Goal: Transaction & Acquisition: Purchase product/service

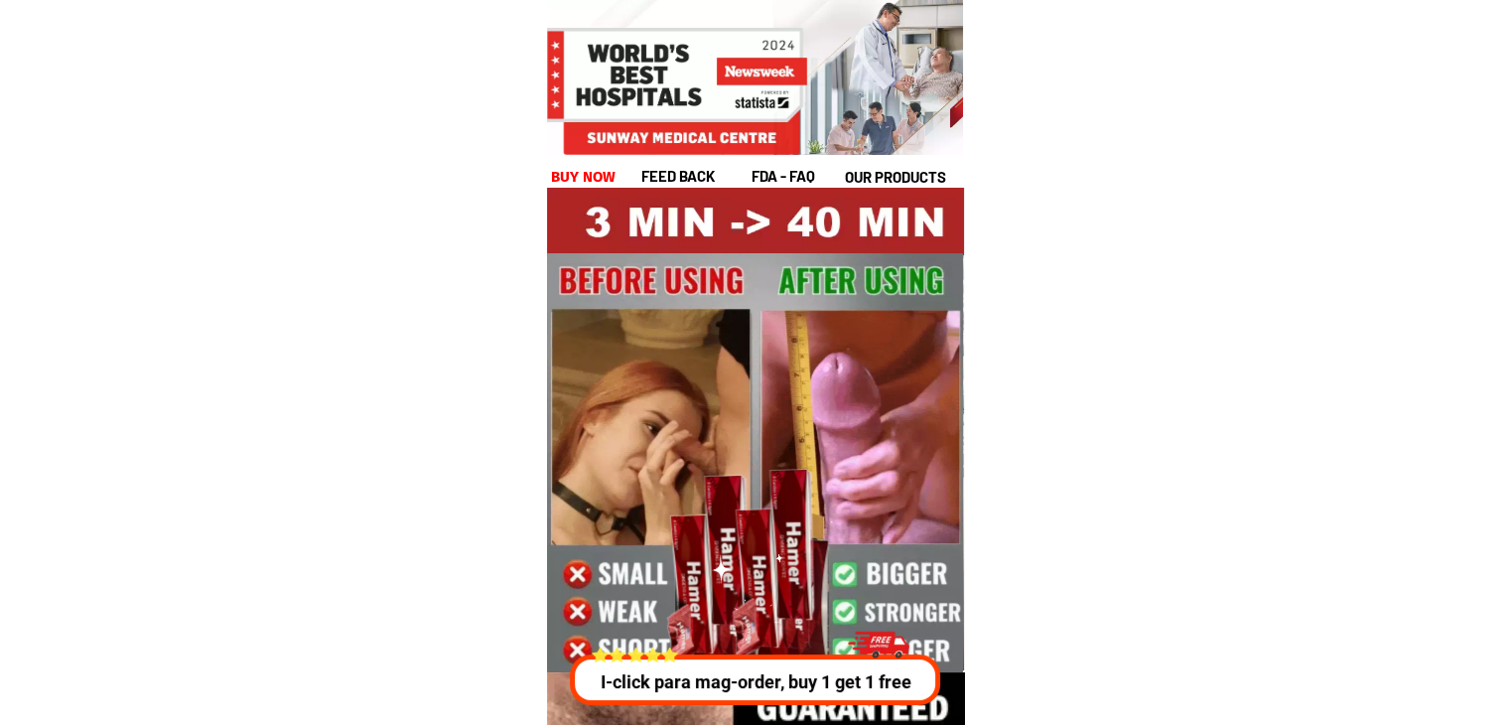
click at [744, 668] on p "I-click para mag-order, buy 1 get 1 free" at bounding box center [755, 681] width 381 height 27
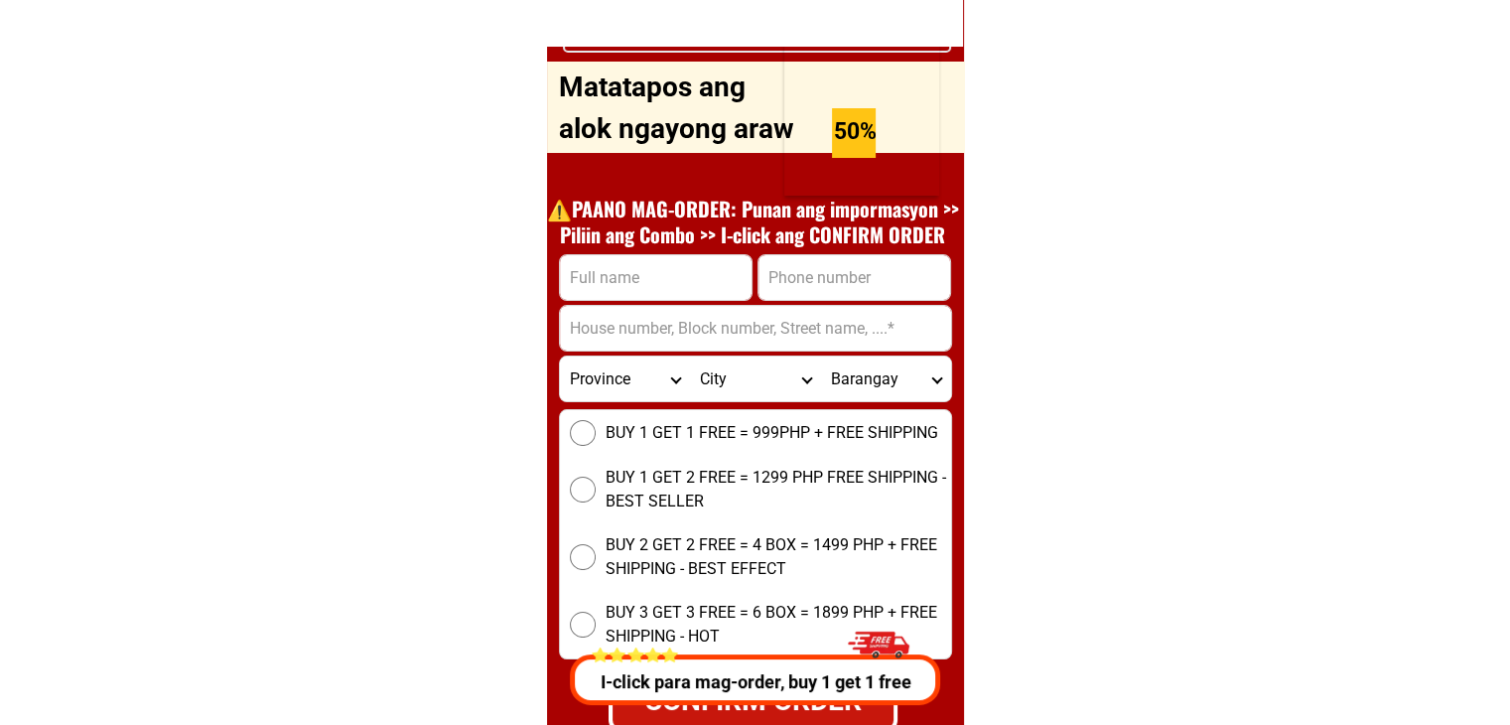
scroll to position [7559, 0]
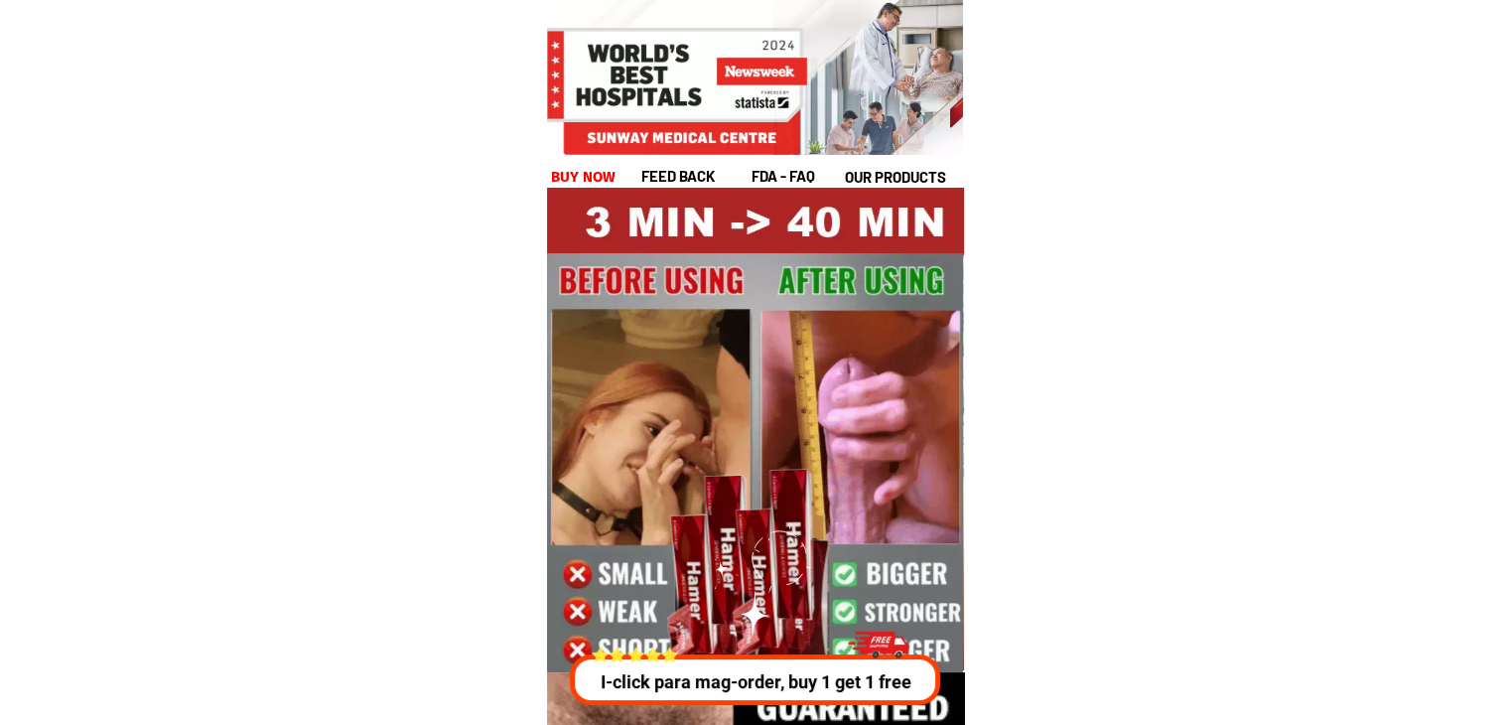
click at [795, 677] on p "I-click para mag-order, buy 1 get 1 free" at bounding box center [755, 681] width 381 height 27
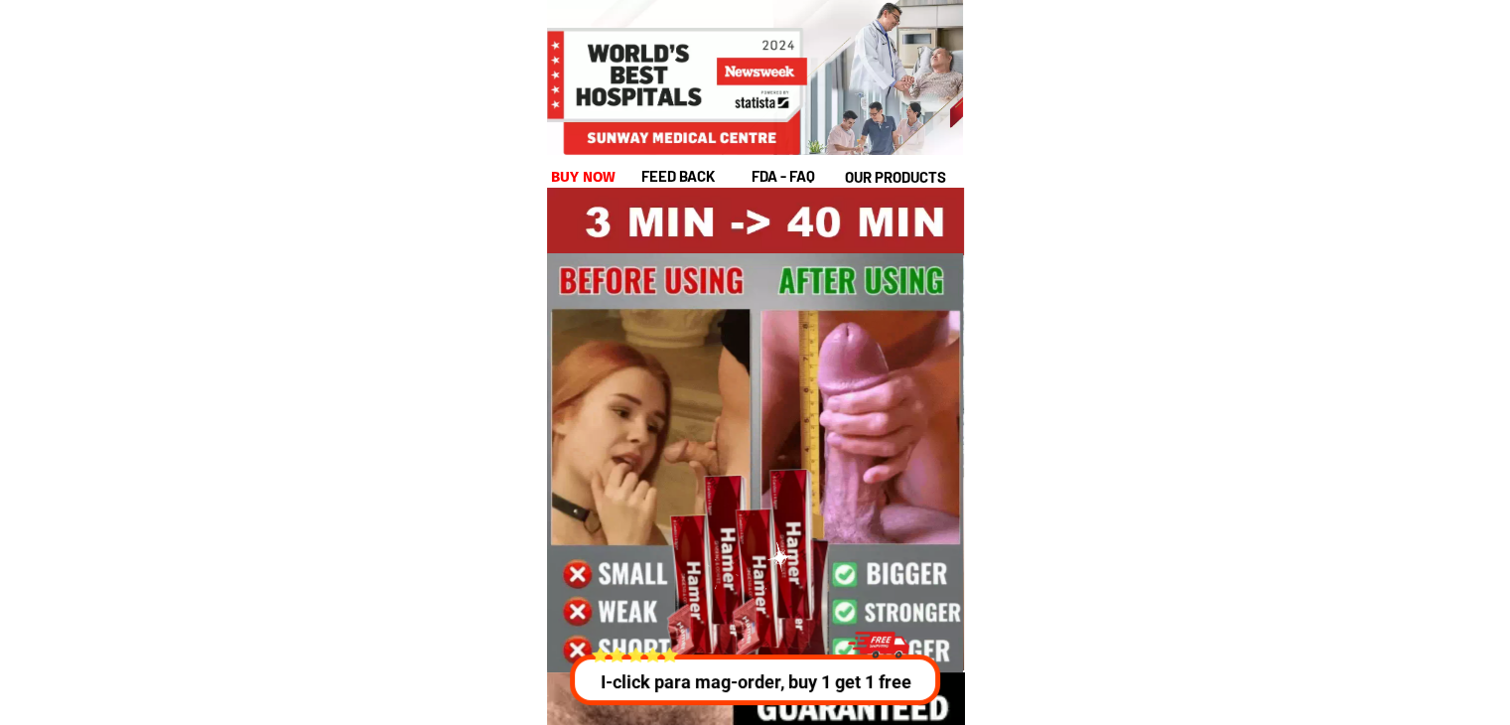
click at [795, 677] on p "I-click para mag-order, buy 1 get 1 free" at bounding box center [759, 681] width 379 height 27
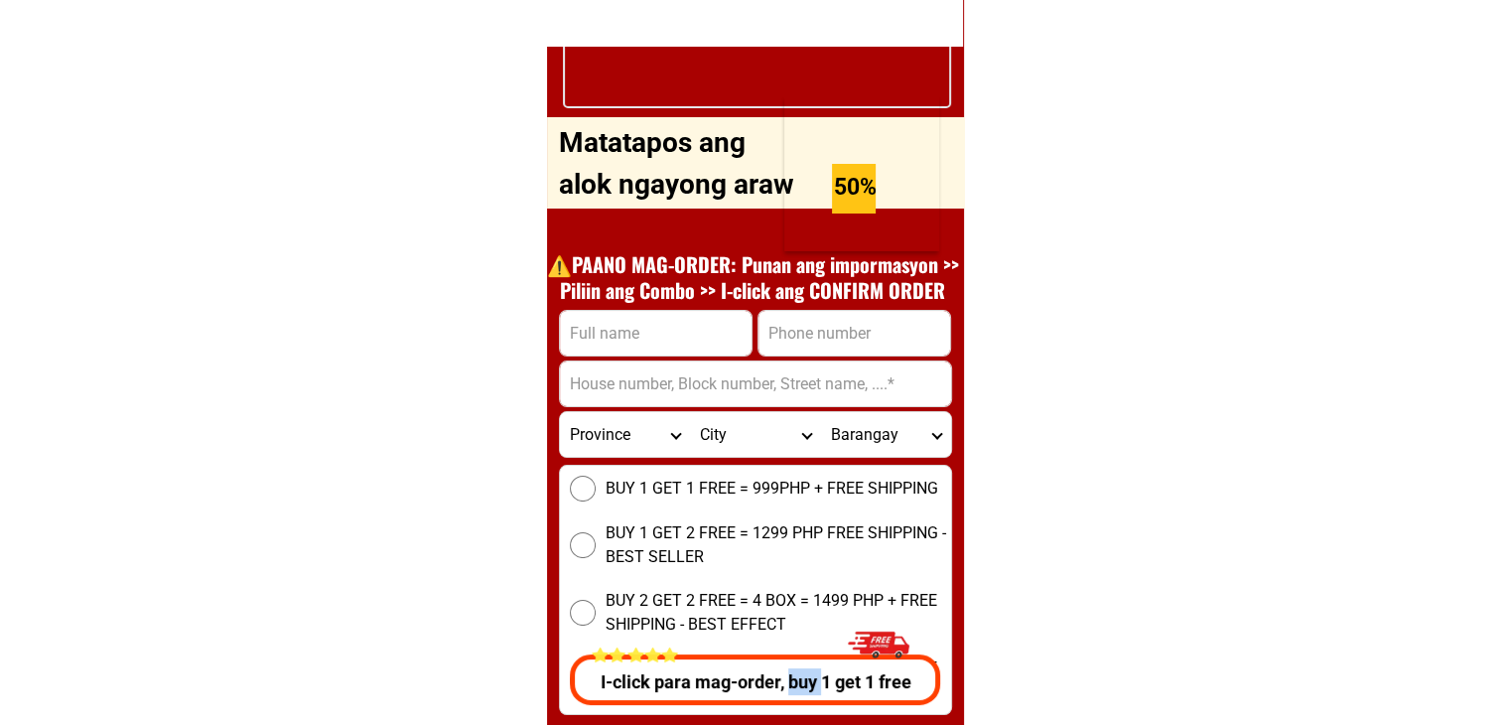
scroll to position [7451, 0]
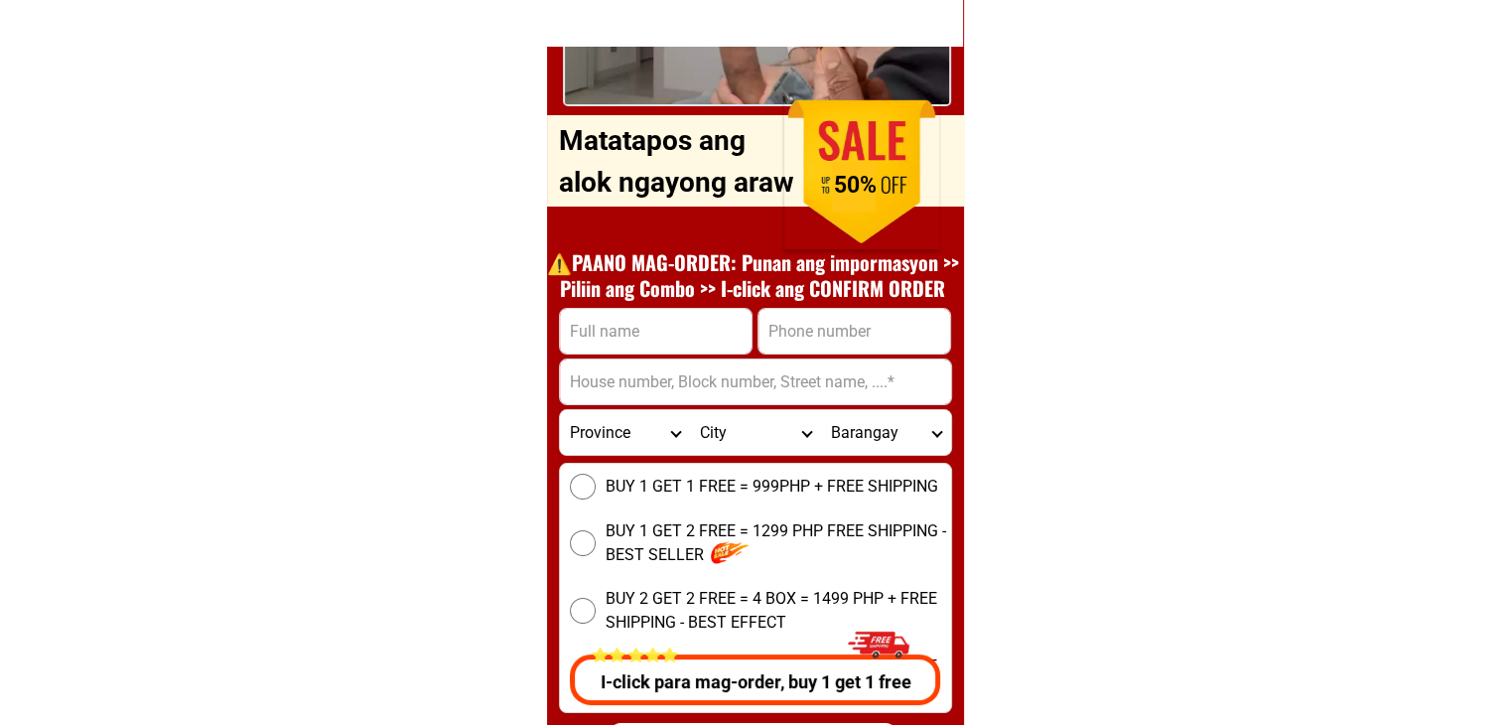
click at [714, 309] on input "Input full_name" at bounding box center [656, 331] width 192 height 45
type input "[PERSON_NAME]"
type input "9621753353"
type input "[GEOGRAPHIC_DATA][PERSON_NAME], [GEOGRAPHIC_DATA], [GEOGRAPHIC_DATA], [GEOGRAPH…"
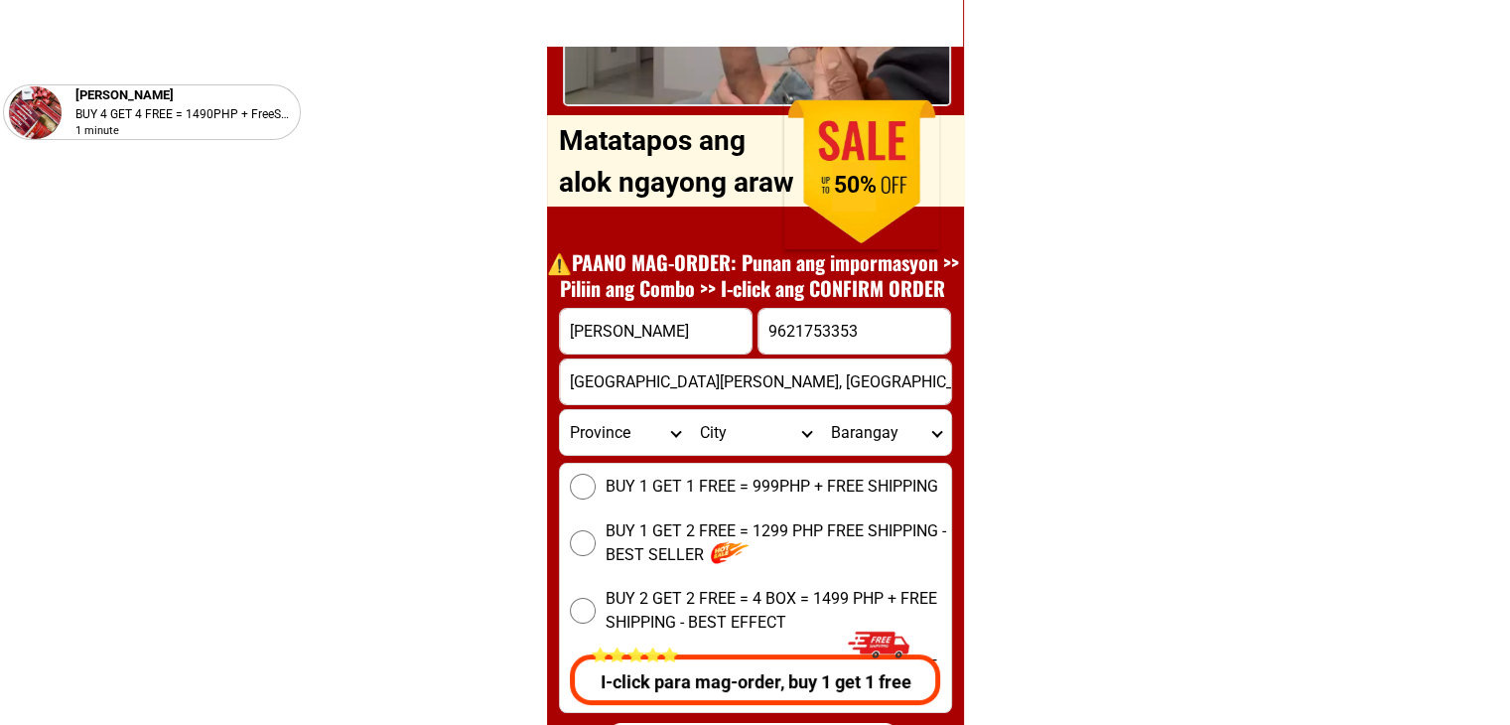
drag, startPoint x: 687, startPoint y: 321, endPoint x: 468, endPoint y: 328, distance: 219.5
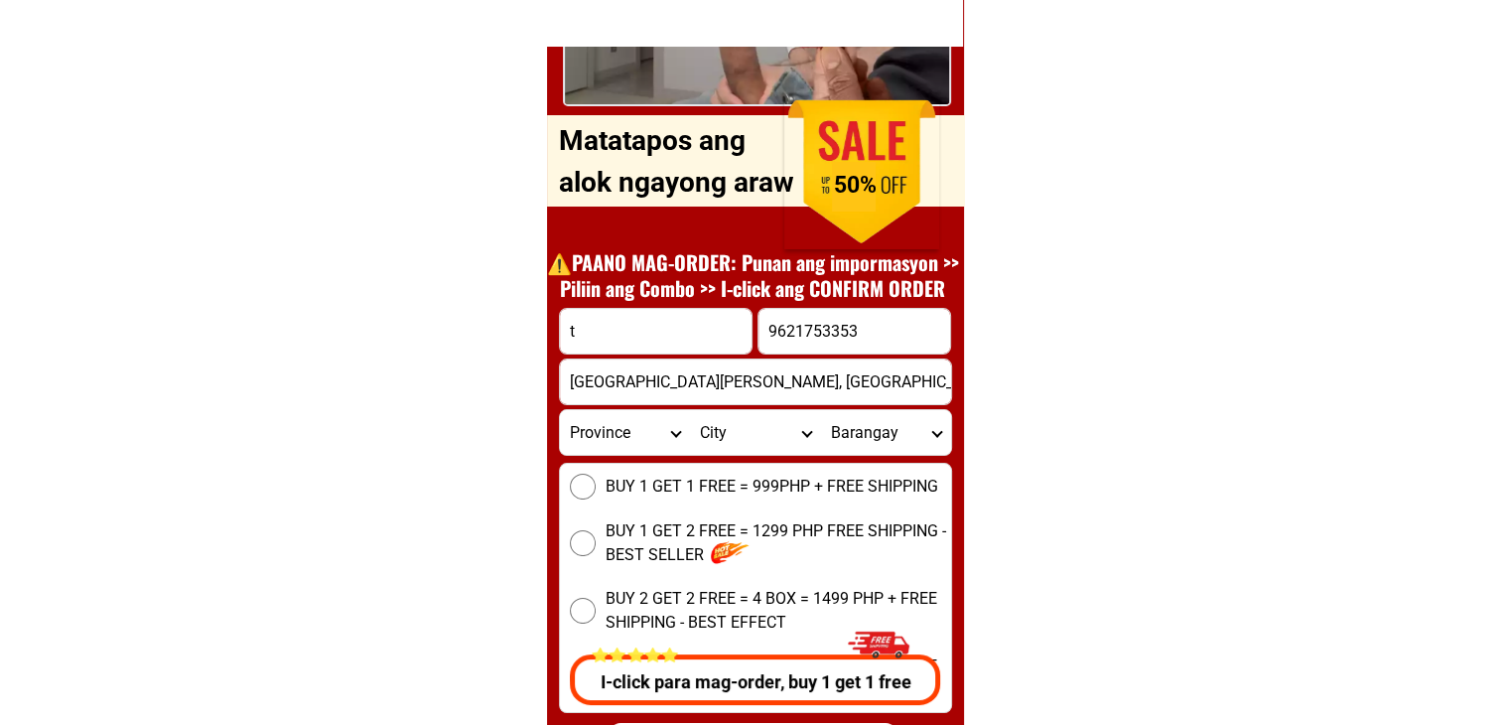
type input "test"
click at [624, 490] on span "BUY 1 GET 1 FREE = 999PHP + FREE SHIPPING" at bounding box center [772, 487] width 333 height 24
click at [596, 490] on input "BUY 1 GET 1 FREE = 999PHP + FREE SHIPPING" at bounding box center [583, 487] width 26 height 26
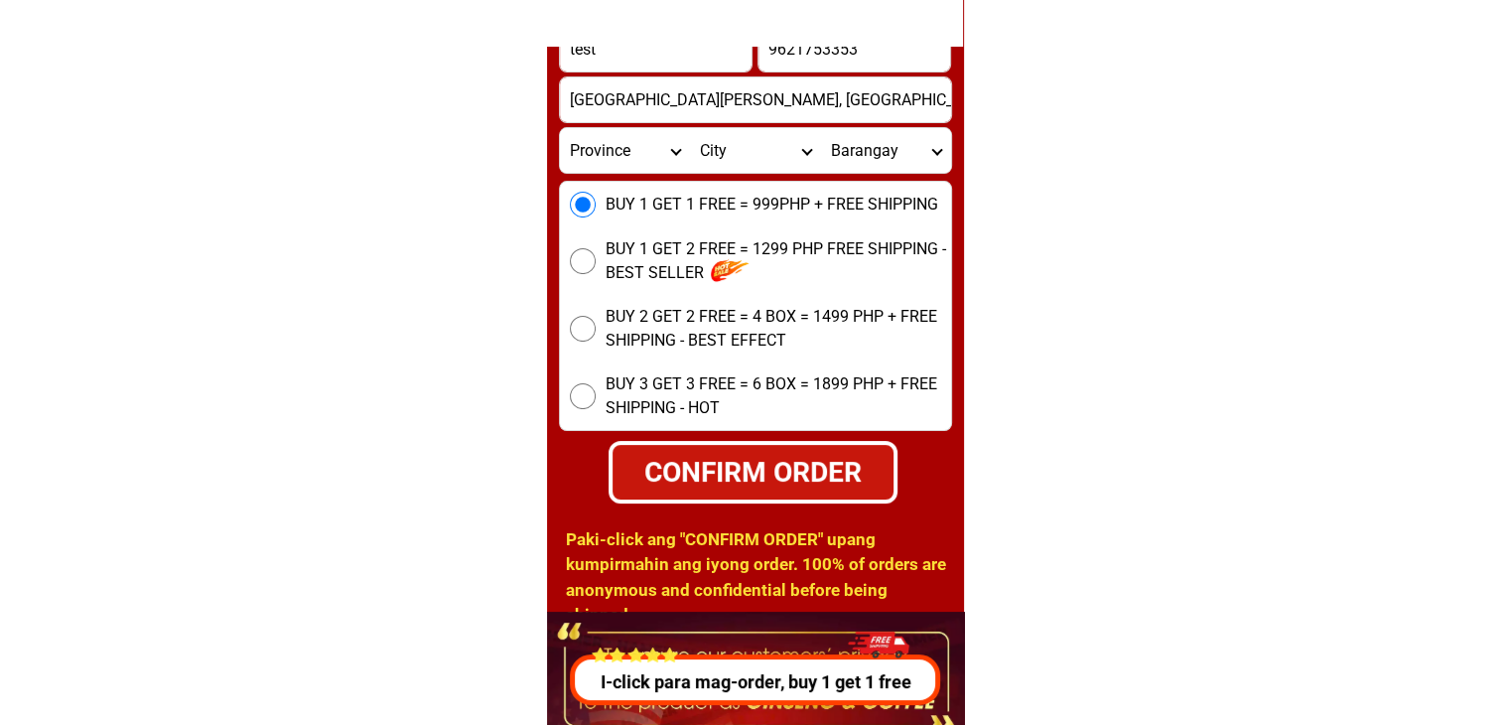
scroll to position [7749, 0]
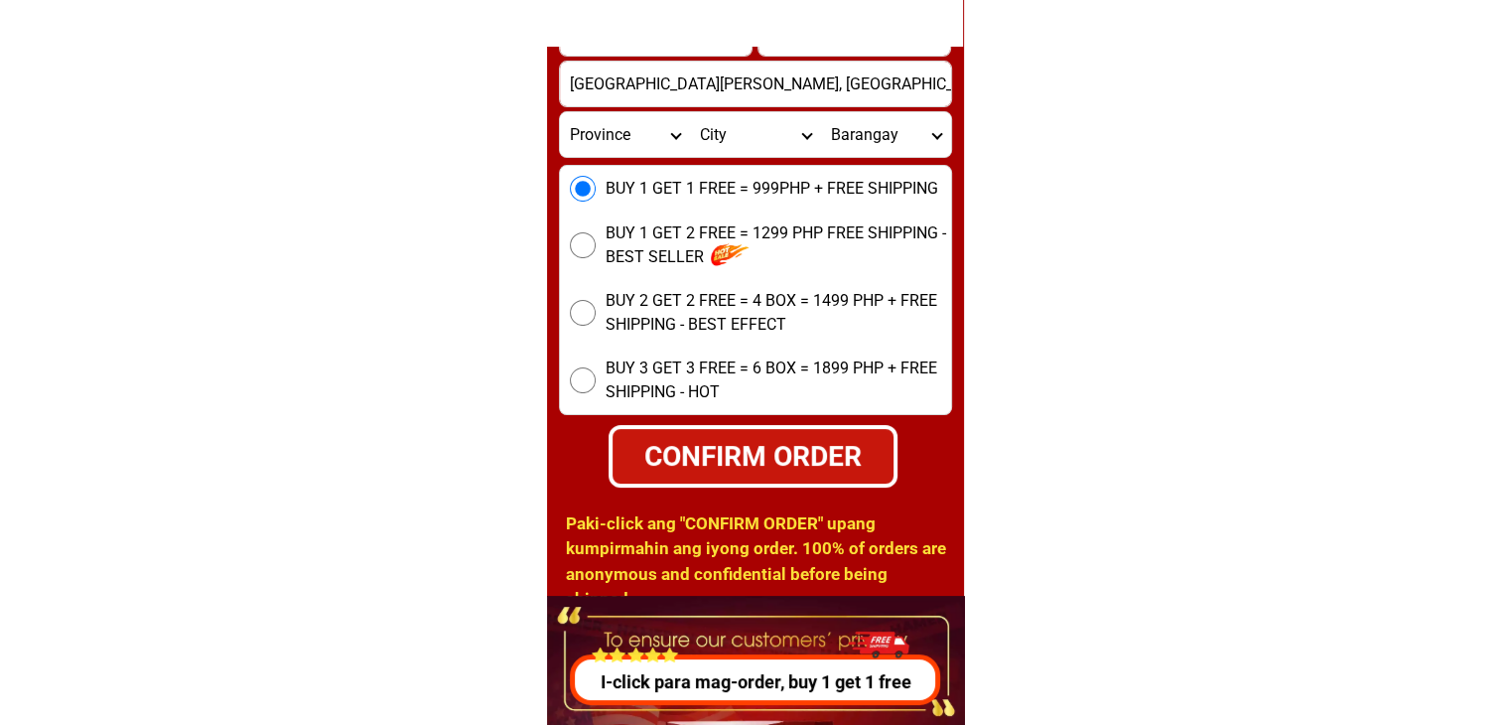
click at [846, 466] on div "CONFIRM ORDER" at bounding box center [753, 456] width 300 height 45
radio input "true"
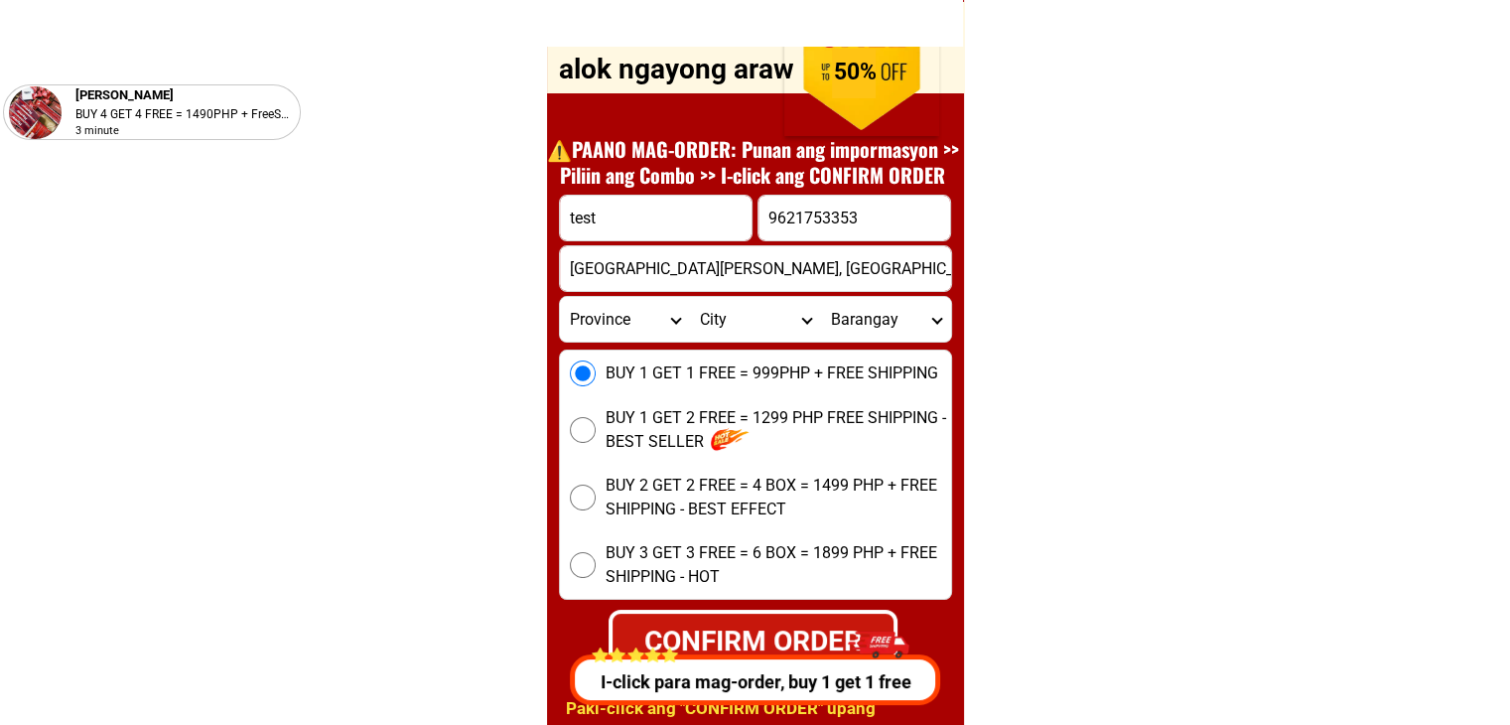
scroll to position [7550, 0]
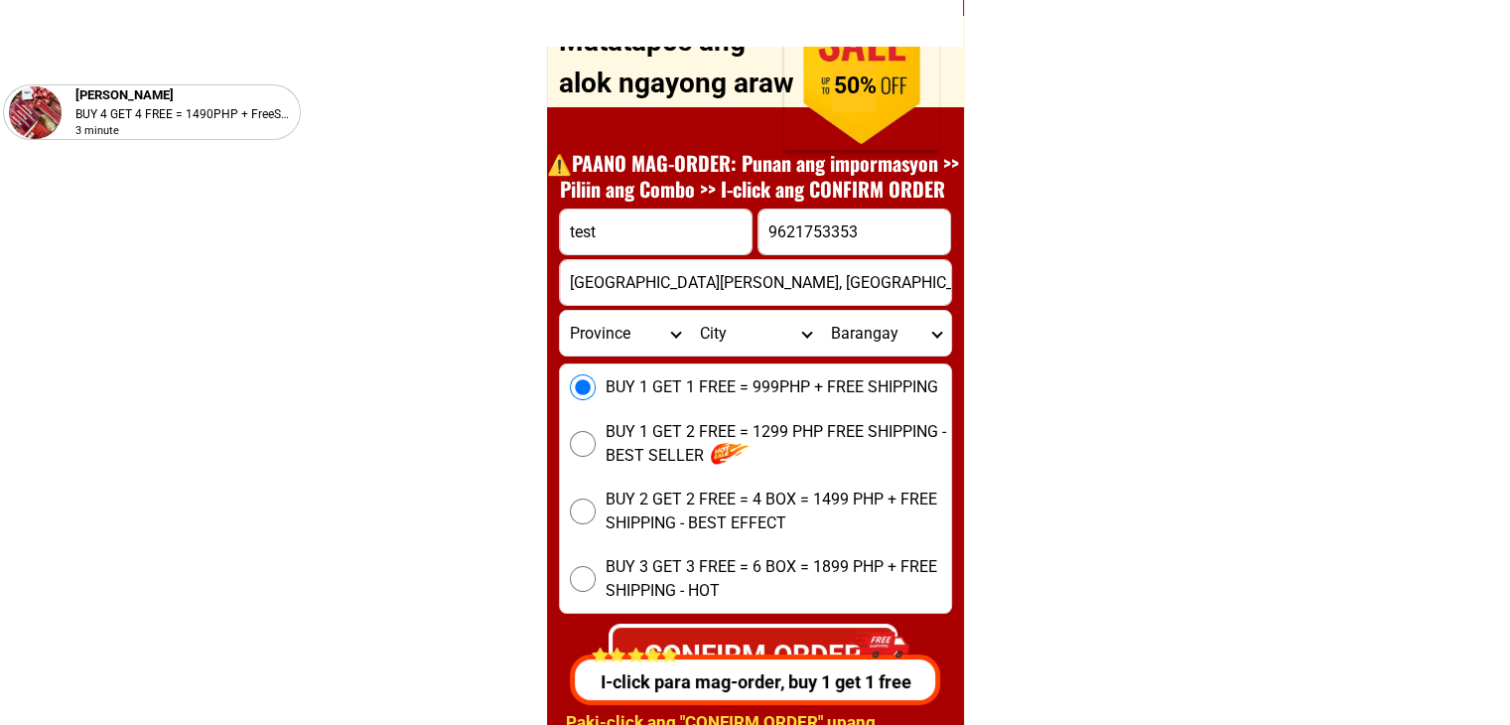
click at [774, 227] on input "9621753353" at bounding box center [855, 232] width 192 height 45
click at [770, 227] on input "9621753353" at bounding box center [855, 232] width 192 height 45
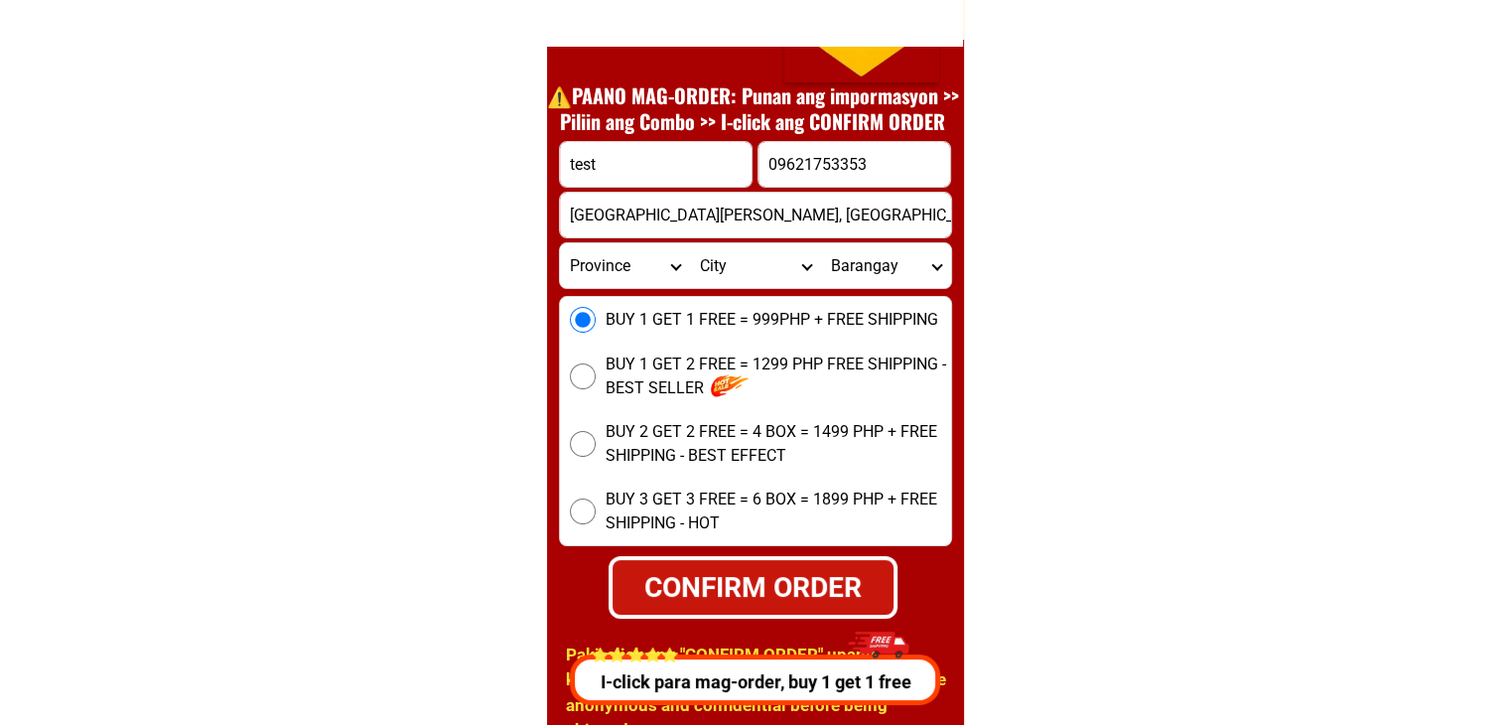
scroll to position [7848, 0]
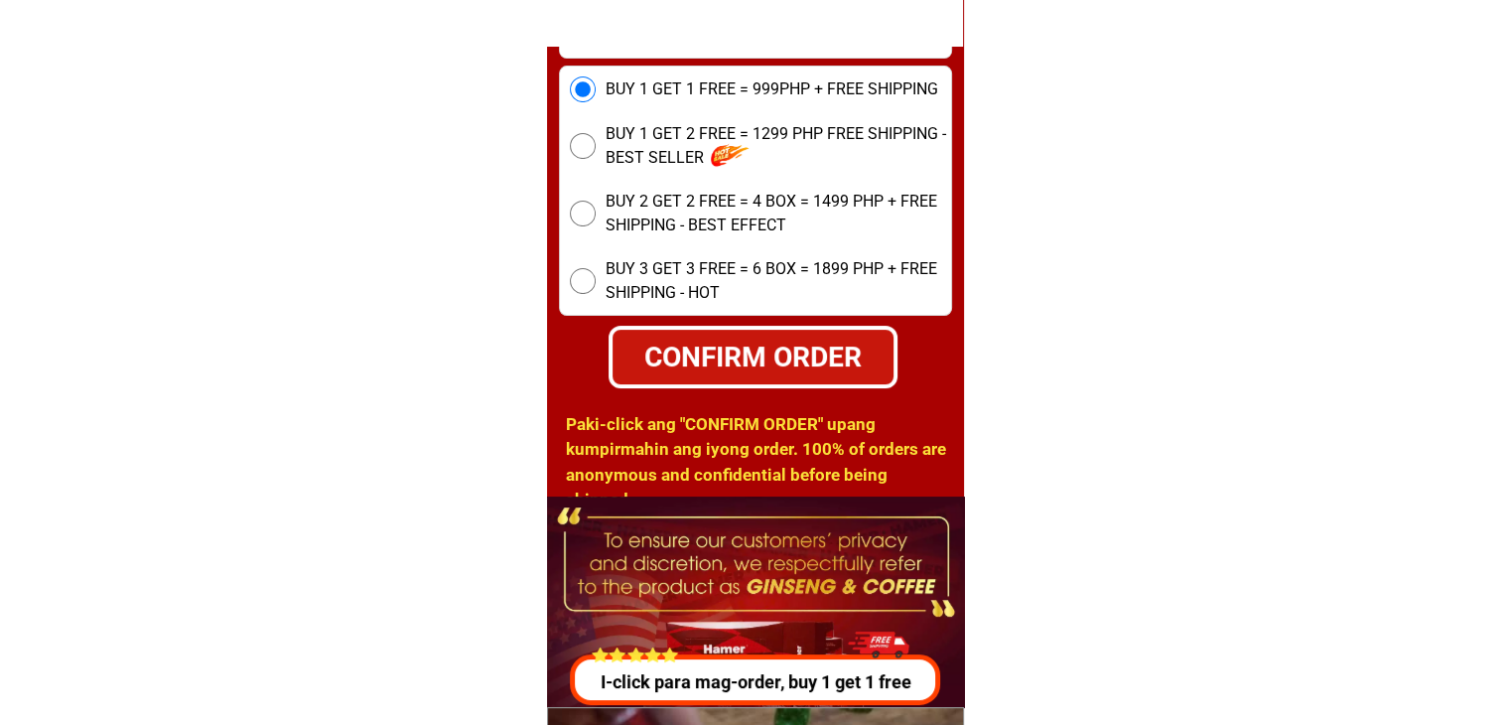
type input "09621753353"
click at [800, 329] on div "CONFIRM ORDER" at bounding box center [753, 356] width 290 height 63
radio input "true"
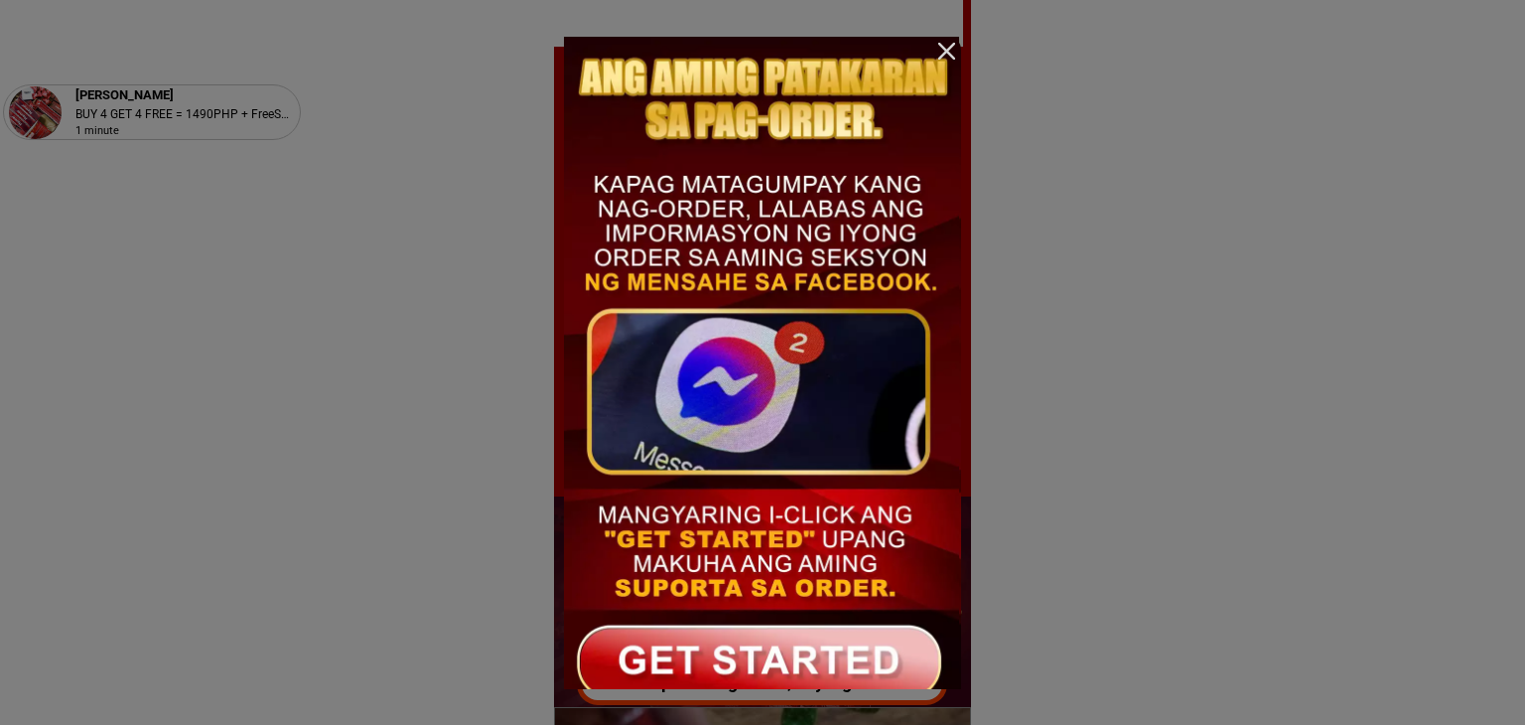
click at [953, 53] on div at bounding box center [946, 51] width 29 height 29
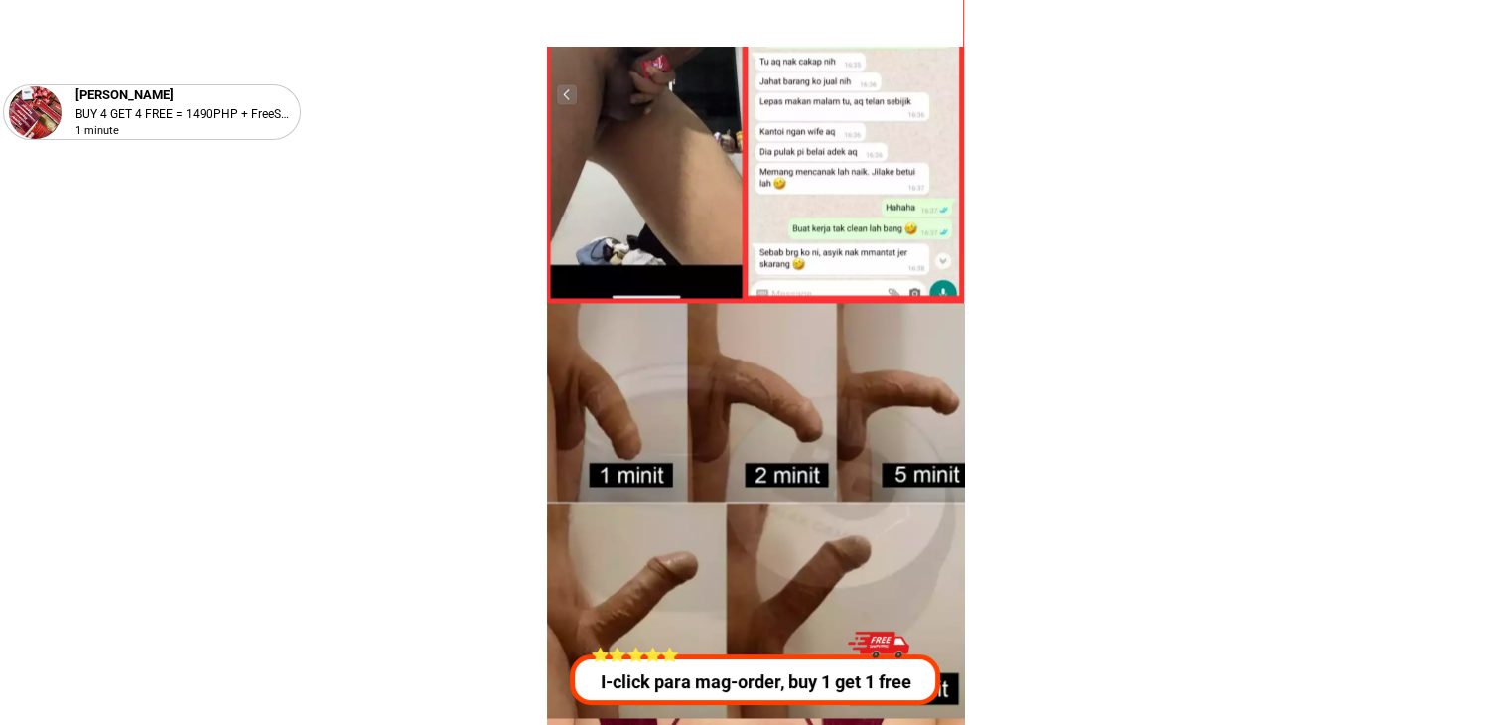
scroll to position [2883, 0]
